Goal: Information Seeking & Learning: Learn about a topic

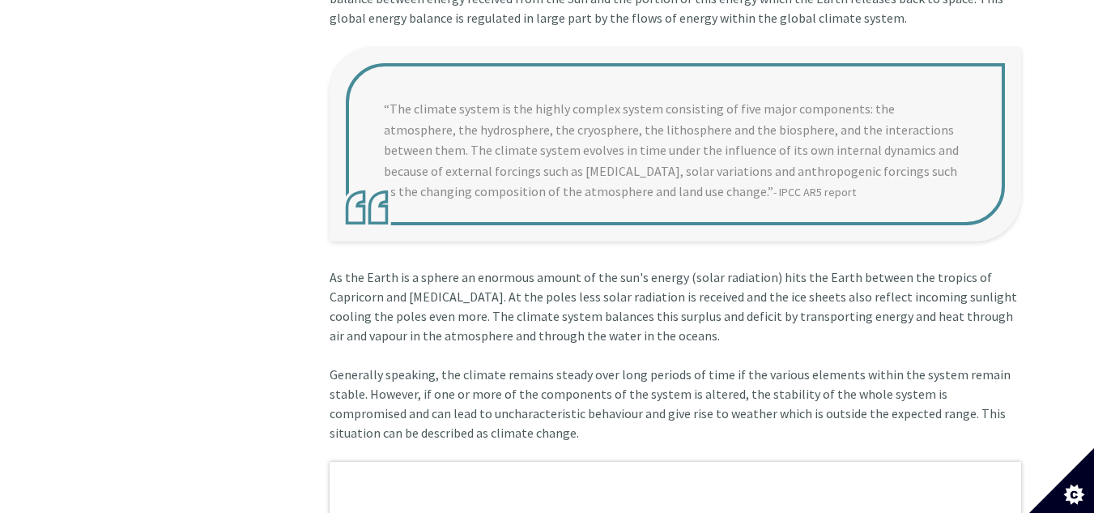
scroll to position [757, 0]
click at [394, 90] on blockquote "“The climate system is the highly complex system consisting of five major compo…" at bounding box center [676, 144] width 692 height 194
drag, startPoint x: 393, startPoint y: 88, endPoint x: 675, endPoint y: 177, distance: 295.4
click at [941, 194] on blockquote "“The climate system is the highly complex system consisting of five major compo…" at bounding box center [676, 144] width 692 height 194
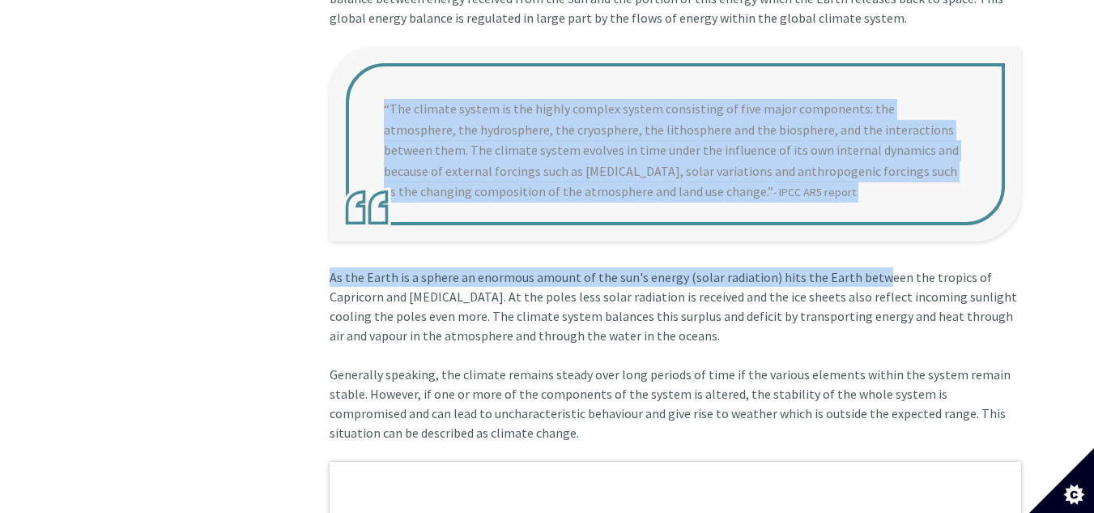
drag, startPoint x: 394, startPoint y: 92, endPoint x: 899, endPoint y: 213, distance: 519.1
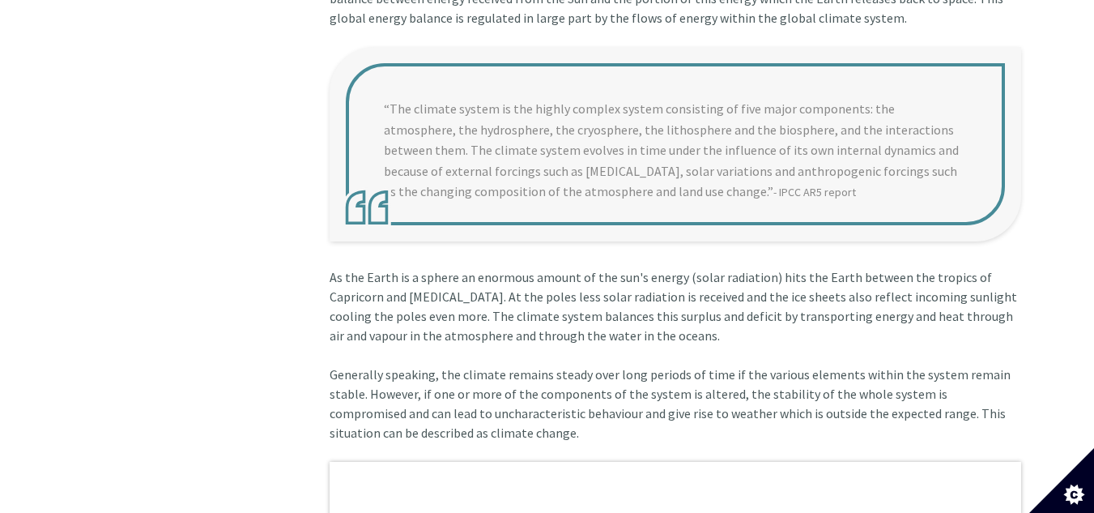
drag, startPoint x: 809, startPoint y: 198, endPoint x: 790, endPoint y: 180, distance: 26.4
click at [808, 195] on blockquote "“The climate system is the highly complex system consisting of five major compo…" at bounding box center [676, 144] width 692 height 194
drag, startPoint x: 373, startPoint y: 93, endPoint x: 734, endPoint y: 175, distance: 369.6
click at [778, 182] on blockquote "“The climate system is the highly complex system consisting of five major compo…" at bounding box center [676, 144] width 692 height 194
click at [392, 91] on blockquote "“The climate system is the highly complex system consisting of five major compo…" at bounding box center [676, 144] width 692 height 194
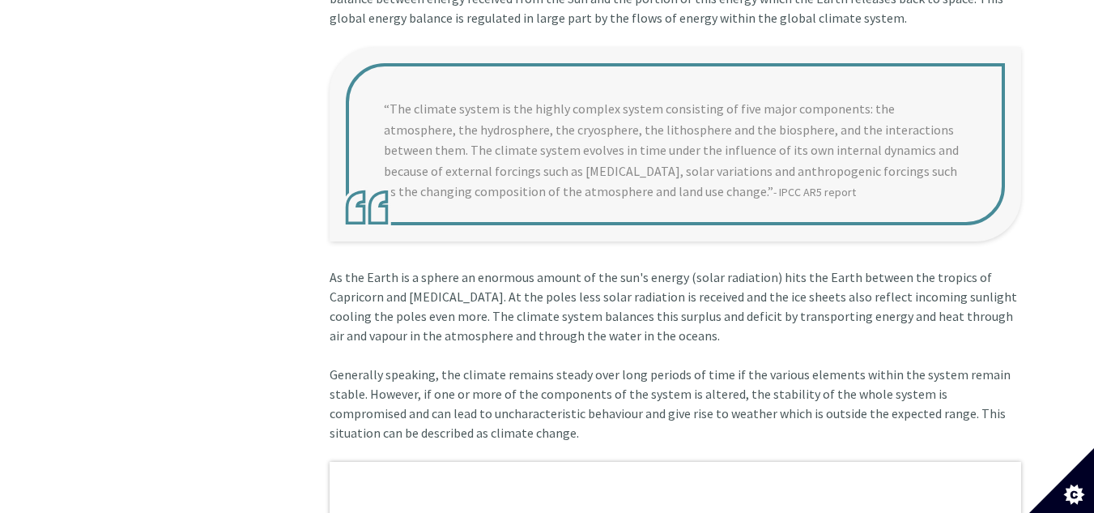
drag, startPoint x: 390, startPoint y: 91, endPoint x: 756, endPoint y: 179, distance: 375.8
click at [756, 179] on blockquote "“The climate system is the highly complex system consisting of five major compo…" at bounding box center [676, 144] width 692 height 194
drag, startPoint x: 379, startPoint y: 85, endPoint x: 799, endPoint y: 181, distance: 430.3
click at [799, 181] on blockquote "“The climate system is the highly complex system consisting of five major compo…" at bounding box center [676, 144] width 692 height 194
click at [766, 167] on blockquote "“The climate system is the highly complex system consisting of five major compo…" at bounding box center [676, 144] width 692 height 194
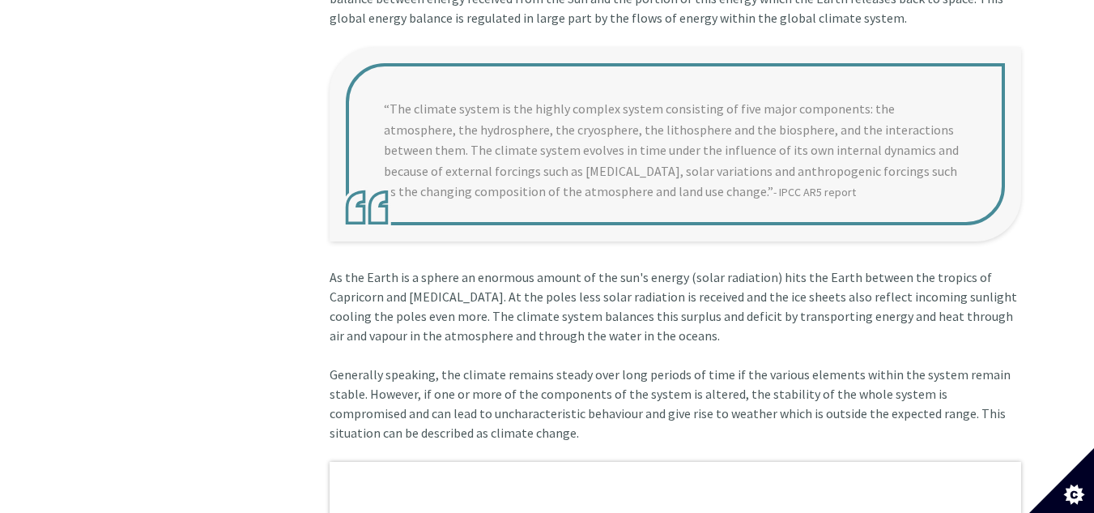
drag, startPoint x: 764, startPoint y: 166, endPoint x: 698, endPoint y: 156, distance: 66.3
click at [757, 164] on blockquote "“The climate system is the highly complex system consisting of five major compo…" at bounding box center [676, 144] width 692 height 194
click at [394, 92] on blockquote "“The climate system is the highly complex system consisting of five major compo…" at bounding box center [676, 144] width 692 height 194
drag, startPoint x: 394, startPoint y: 92, endPoint x: 798, endPoint y: 212, distance: 421.1
click at [800, 213] on blockquote "“The climate system is the highly complex system consisting of five major compo…" at bounding box center [676, 144] width 692 height 194
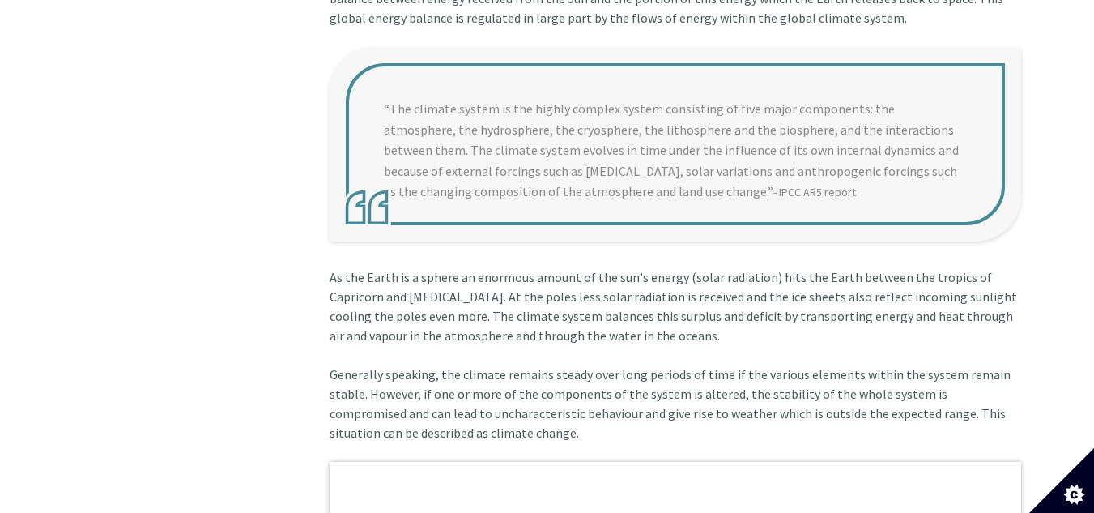
drag, startPoint x: 390, startPoint y: 89, endPoint x: 758, endPoint y: 169, distance: 376.4
click at [758, 169] on blockquote "“The climate system is the highly complex system consisting of five major compo…" at bounding box center [676, 144] width 692 height 194
click at [394, 87] on blockquote "“The climate system is the highly complex system consisting of five major compo…" at bounding box center [676, 144] width 692 height 194
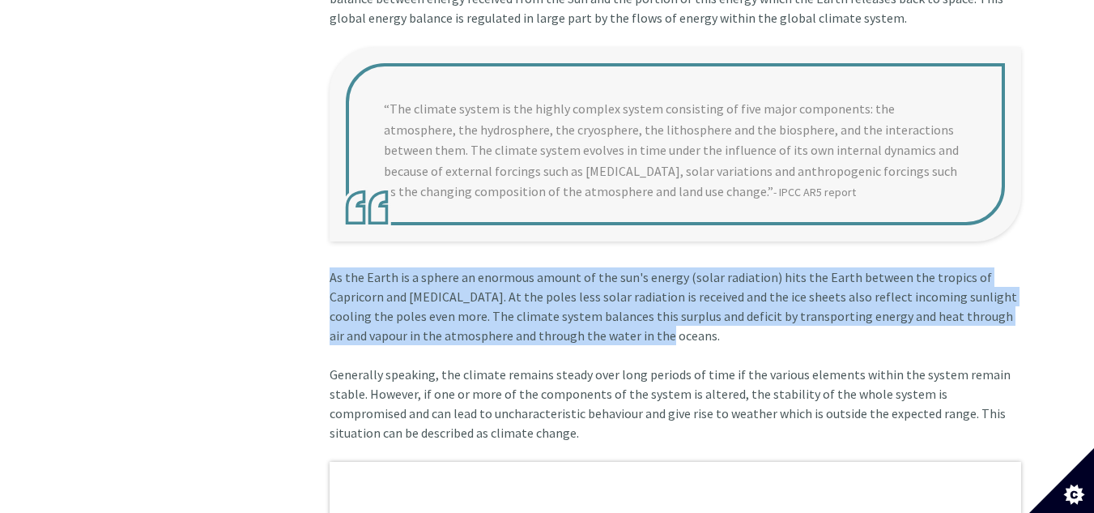
drag, startPoint x: 330, startPoint y: 258, endPoint x: 672, endPoint y: 266, distance: 341.1
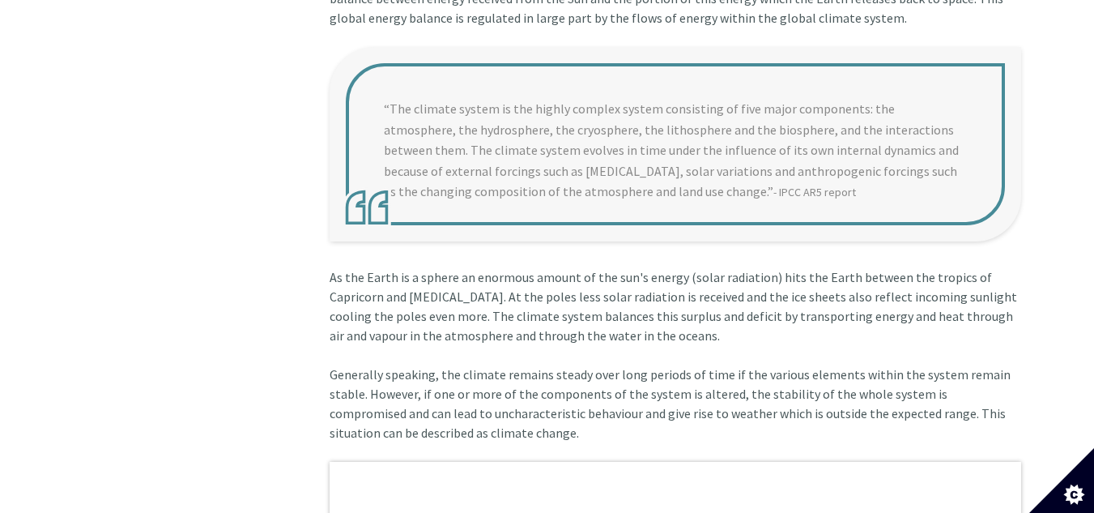
click at [384, 52] on blockquote "“The climate system is the highly complex system consisting of five major compo…" at bounding box center [676, 144] width 692 height 194
drag, startPoint x: 384, startPoint y: 52, endPoint x: 834, endPoint y: 169, distance: 464.6
click at [834, 169] on blockquote "“The climate system is the highly complex system consisting of five major compo…" at bounding box center [676, 144] width 692 height 194
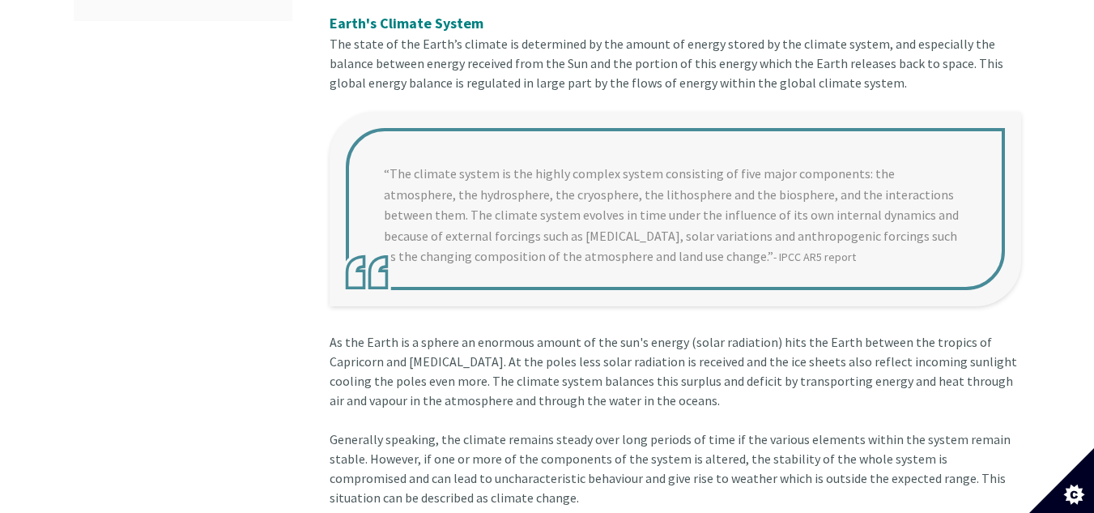
scroll to position [686, 0]
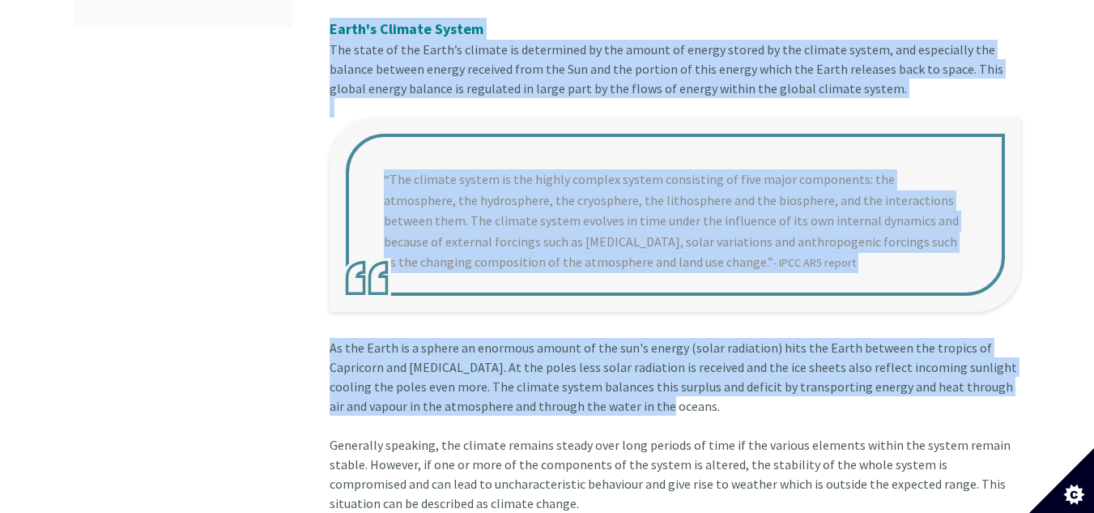
drag, startPoint x: 329, startPoint y: 5, endPoint x: 680, endPoint y: 390, distance: 521.2
copy div "Lorem'i Dolorsi Ametco Adi elits do eiu Tempo’i utlabor et doloremagn al eni ad…"
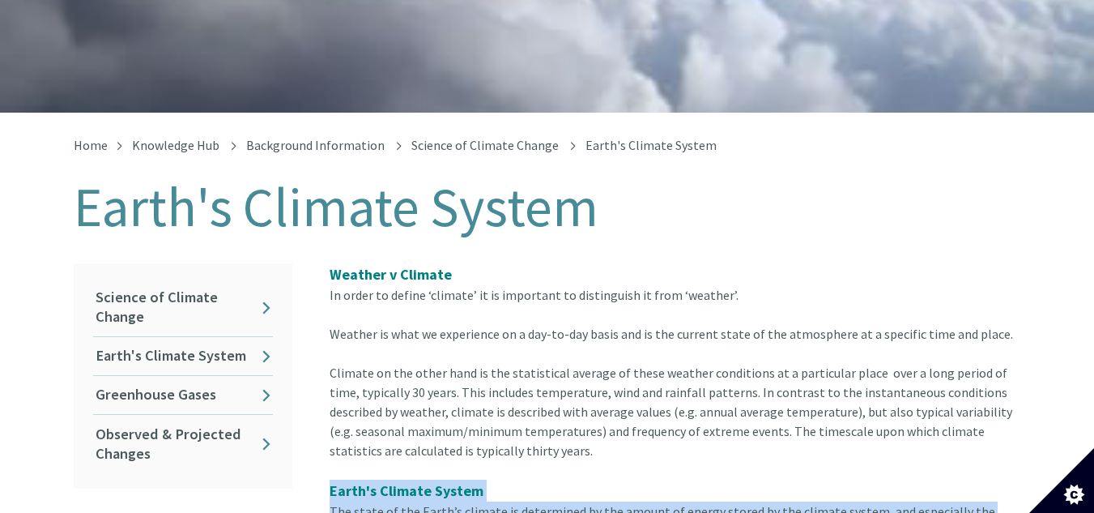
scroll to position [308, 0]
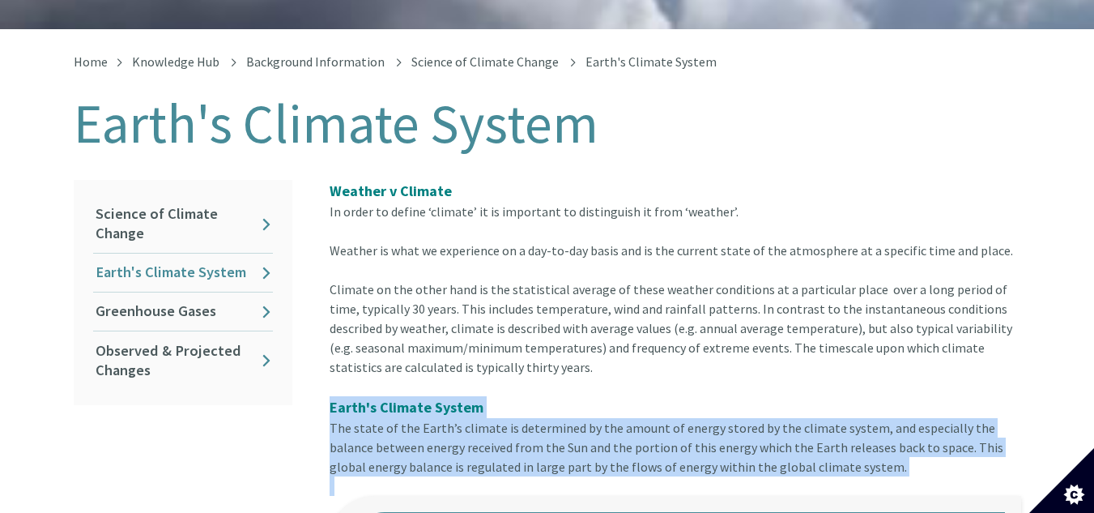
click at [245, 254] on link "Earth's Climate System" at bounding box center [183, 273] width 180 height 38
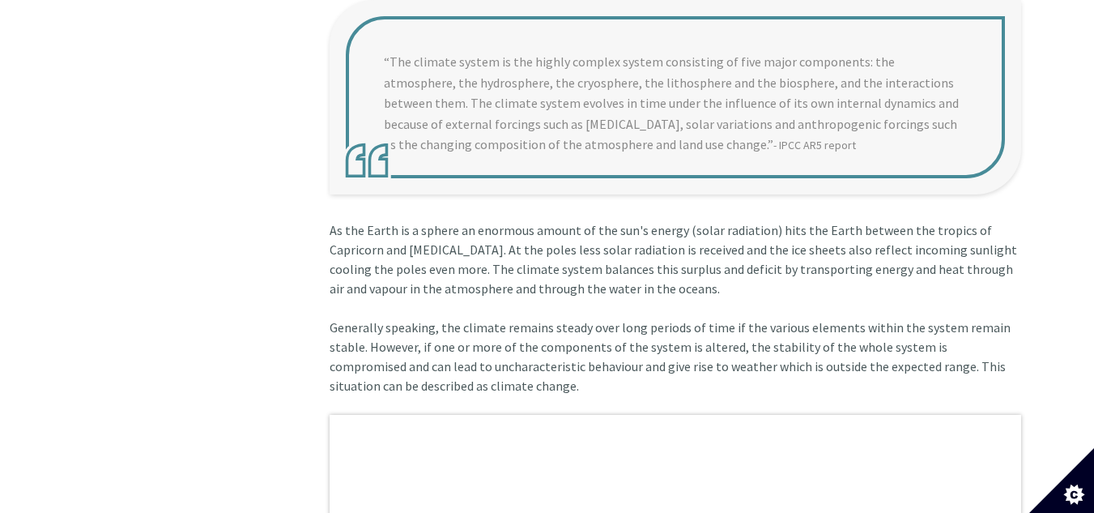
scroll to position [810, 0]
